Goal: Find specific page/section: Find specific page/section

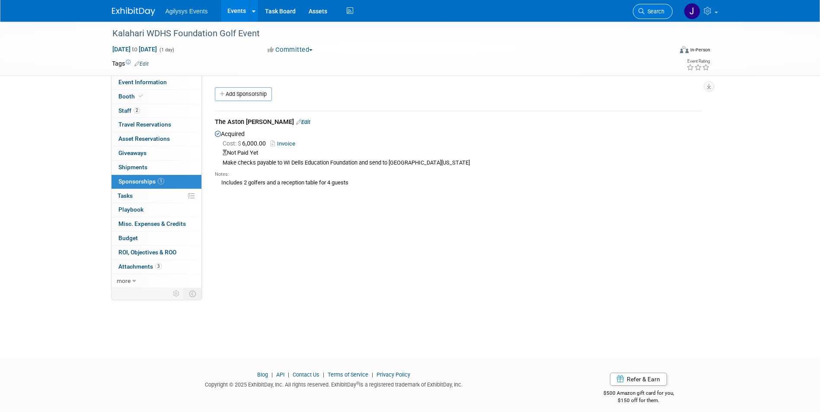
click at [643, 9] on icon at bounding box center [641, 11] width 6 height 6
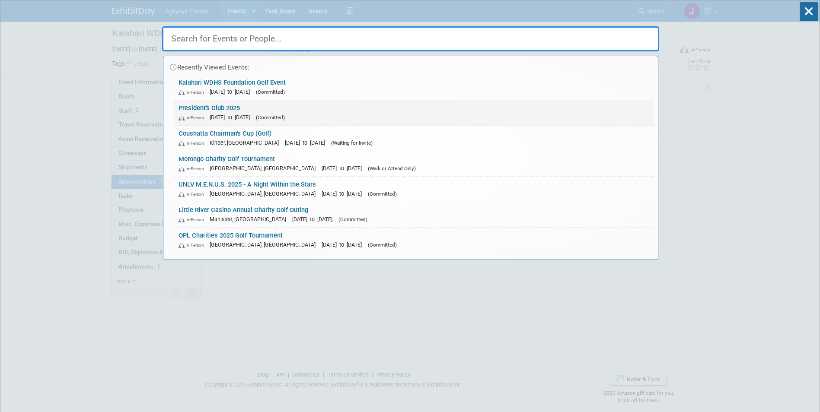
click at [654, 124] on link "President's Club 2025 In-Person Aug 7, 2025 to Aug 10, 2025 (Committed)" at bounding box center [413, 112] width 479 height 25
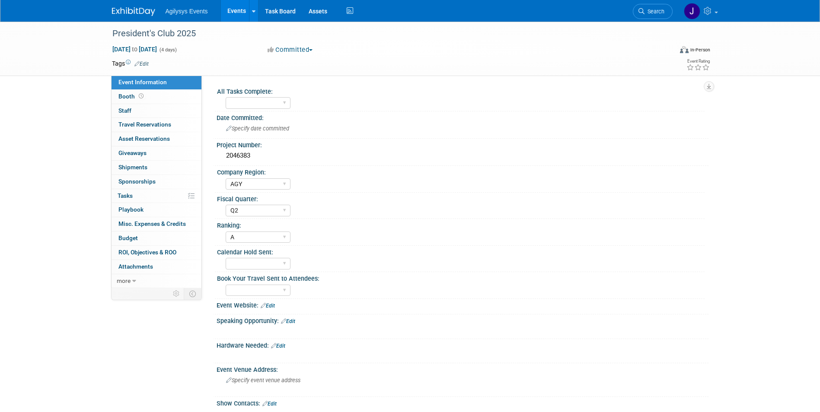
select select "AGY"
select select "Q2"
select select "A"
click at [650, 6] on link "Search" at bounding box center [653, 11] width 40 height 15
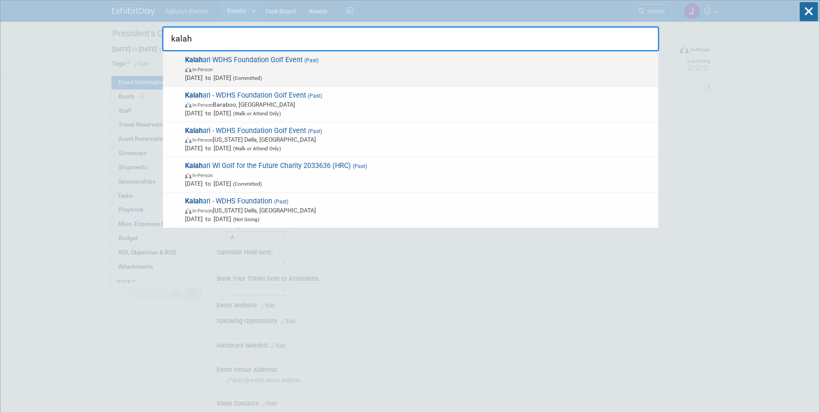
type input "kalah"
click at [254, 72] on span "In-Person" at bounding box center [419, 69] width 469 height 9
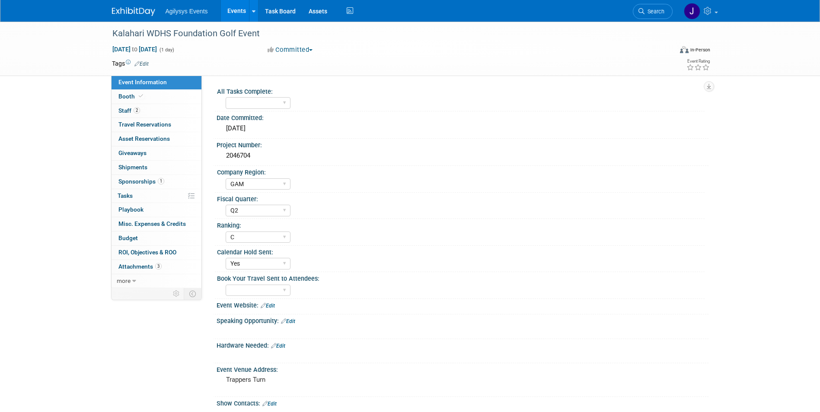
select select "GAM"
select select "Q2"
select select "C"
select select "Yes"
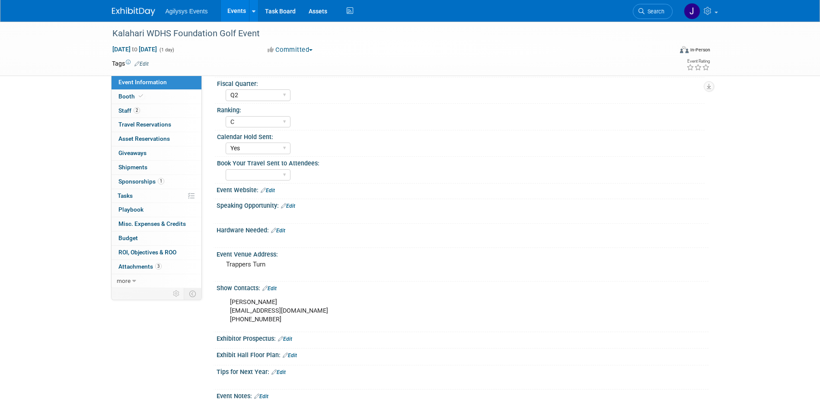
scroll to position [130, 0]
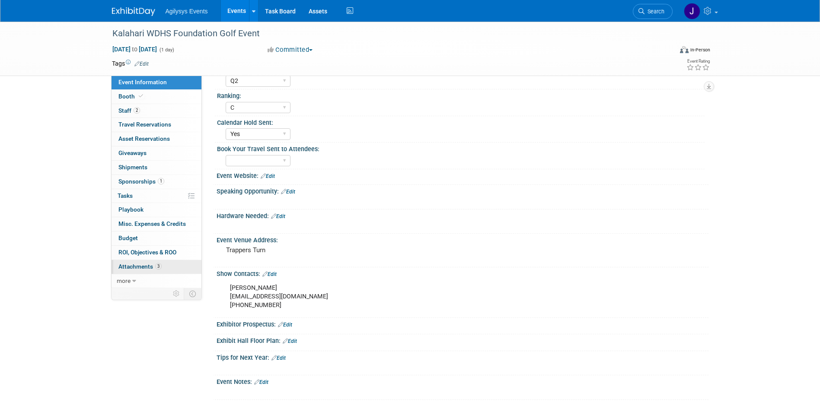
click at [144, 268] on span "Attachments 3" at bounding box center [139, 266] width 43 height 7
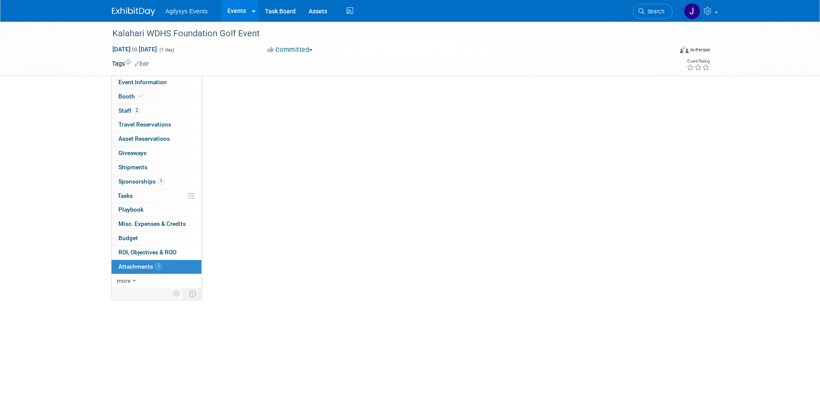
scroll to position [0, 0]
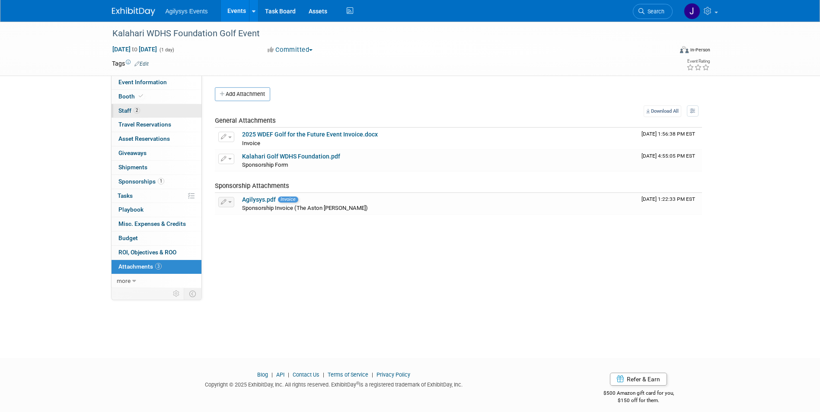
click at [127, 111] on span "Staff 2" at bounding box center [129, 110] width 22 height 7
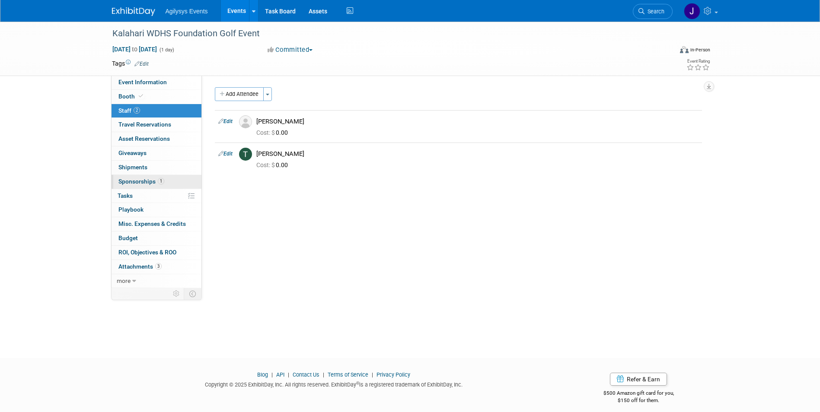
click at [147, 181] on span "Sponsorships 1" at bounding box center [141, 181] width 46 height 7
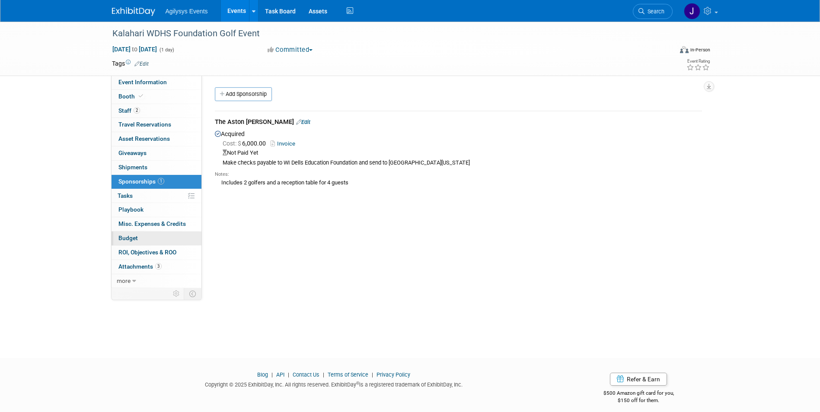
click at [134, 237] on span "Budget" at bounding box center [127, 238] width 19 height 7
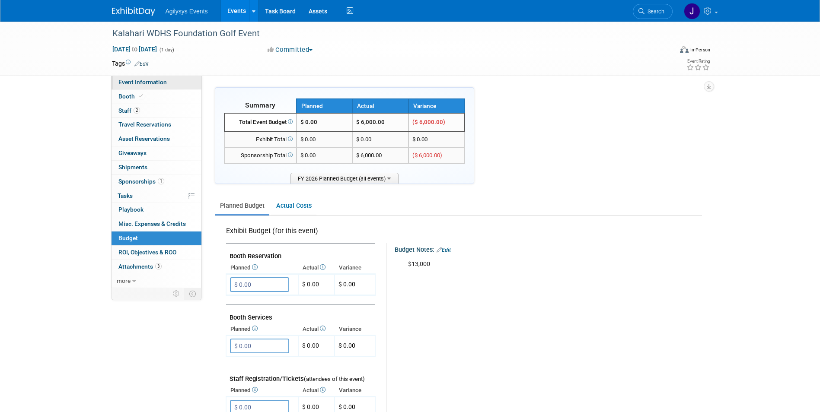
click at [128, 81] on span "Event Information" at bounding box center [142, 82] width 48 height 7
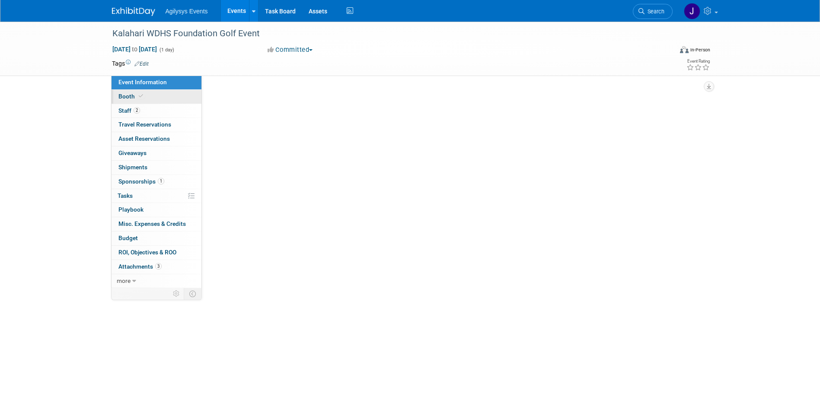
select select "GAM"
select select "Q2"
select select "C"
select select "Yes"
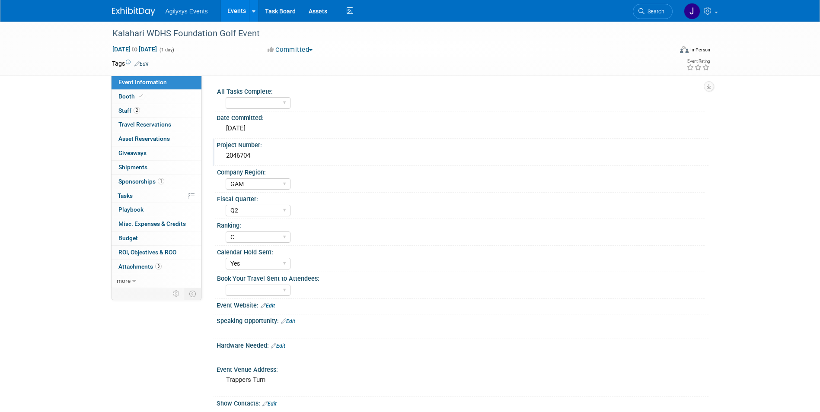
drag, startPoint x: 264, startPoint y: 158, endPoint x: 221, endPoint y: 155, distance: 43.3
click at [221, 155] on div "2046704" at bounding box center [463, 156] width 492 height 14
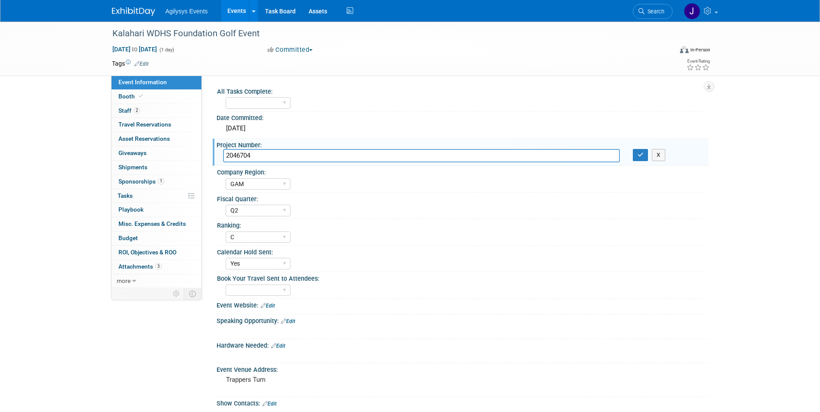
drag, startPoint x: 221, startPoint y: 155, endPoint x: 450, endPoint y: 157, distance: 229.1
click at [450, 157] on input "2046704" at bounding box center [421, 155] width 397 height 13
drag, startPoint x: 278, startPoint y: 157, endPoint x: 227, endPoint y: 153, distance: 51.2
click at [227, 153] on input "2046704" at bounding box center [421, 155] width 397 height 13
click at [263, 107] on select "Yes" at bounding box center [258, 103] width 65 height 12
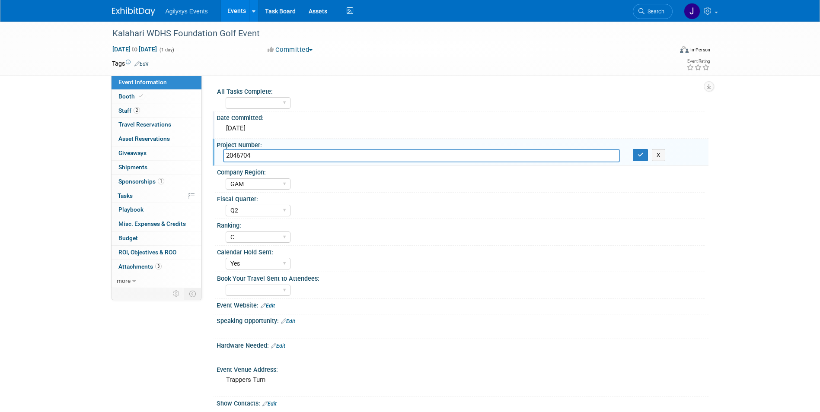
select select "Yes"
click at [226, 97] on select "Yes" at bounding box center [258, 103] width 65 height 12
click at [643, 17] on link "Search" at bounding box center [653, 11] width 40 height 15
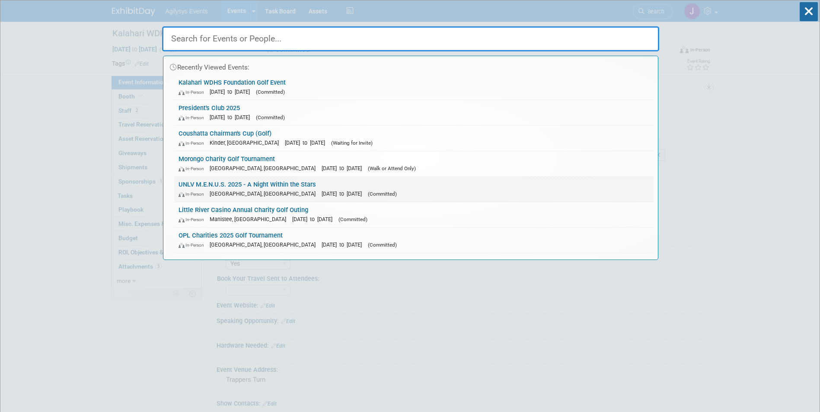
click at [297, 179] on link "UNLV M.E.N.U.S. 2025 - A Night Within the Stars In-Person Las Vegas, NV Oct 10,…" at bounding box center [413, 189] width 479 height 25
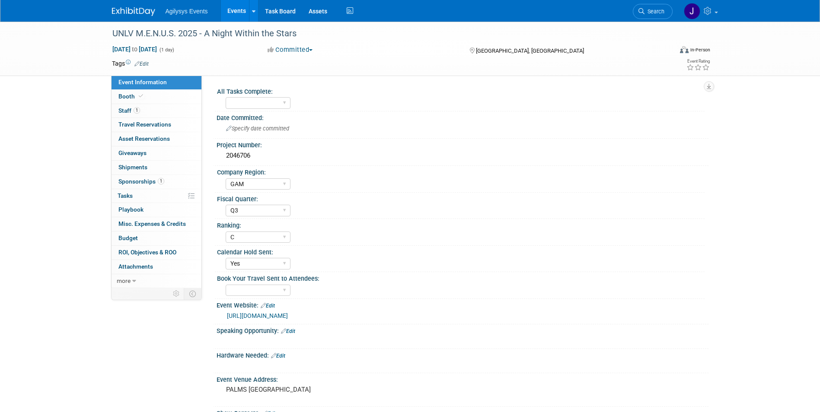
select select "GAM"
select select "Q3"
select select "C"
select select "Yes"
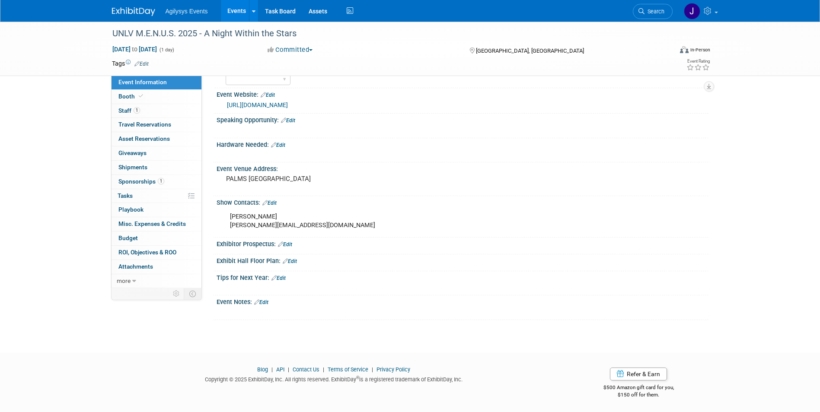
scroll to position [212, 0]
click at [143, 181] on span "Sponsorships 1" at bounding box center [141, 181] width 46 height 7
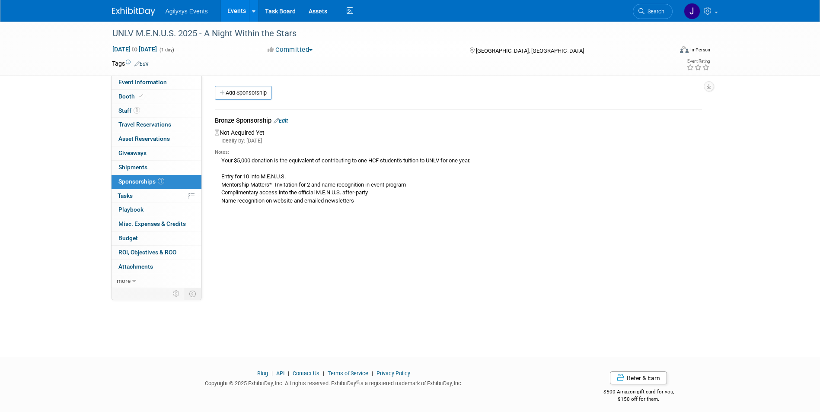
scroll to position [0, 0]
